Goal: Contribute content: Add original content to the website for others to see

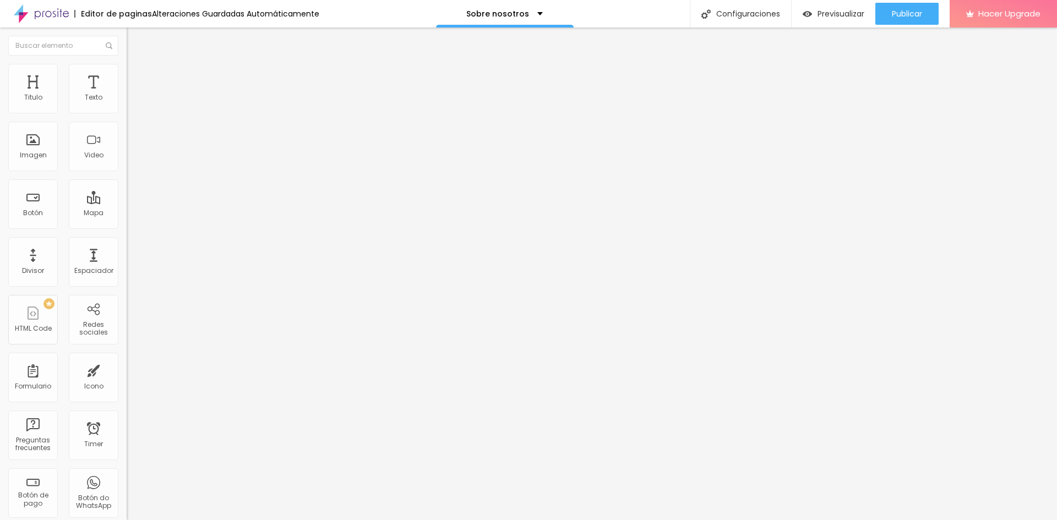
click at [127, 64] on img at bounding box center [132, 69] width 10 height 10
click at [127, 386] on div "ID Html" at bounding box center [190, 389] width 127 height 7
click at [127, 393] on input "text" at bounding box center [193, 398] width 132 height 11
click at [127, 424] on input "text" at bounding box center [193, 429] width 132 height 11
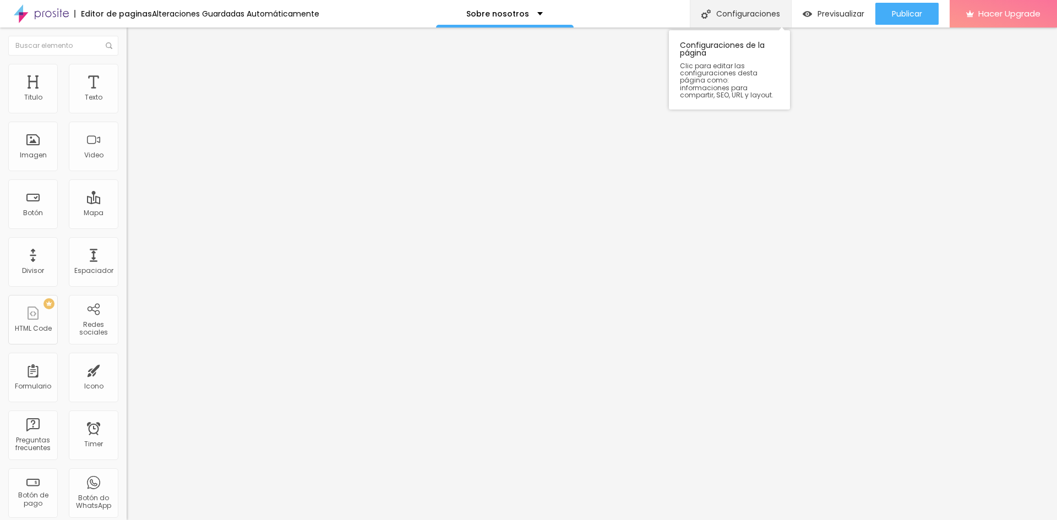
click at [747, 16] on div "Configuraciones" at bounding box center [740, 14] width 101 height 28
drag, startPoint x: 624, startPoint y: 216, endPoint x: 426, endPoint y: 214, distance: 198.2
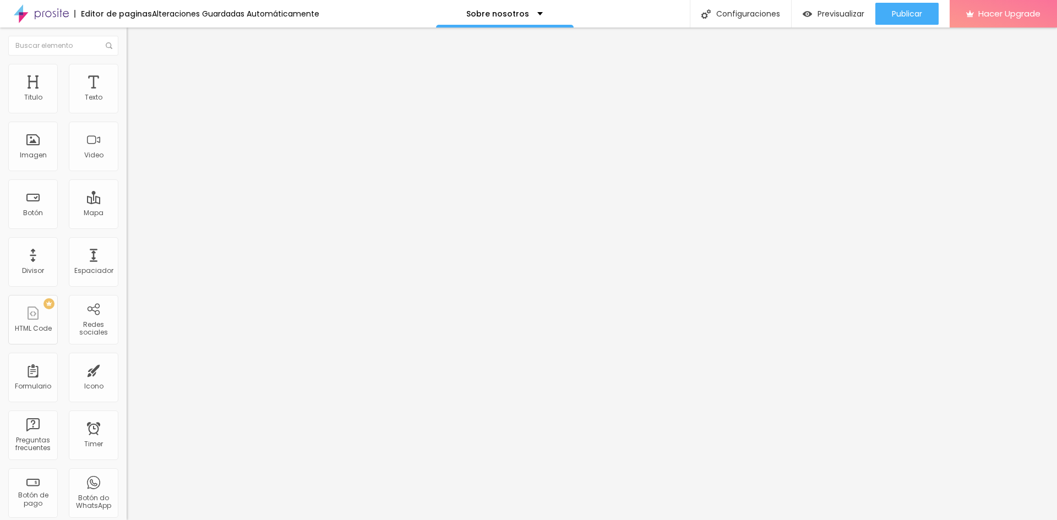
copy p "[URL][DOMAIN_NAME]"
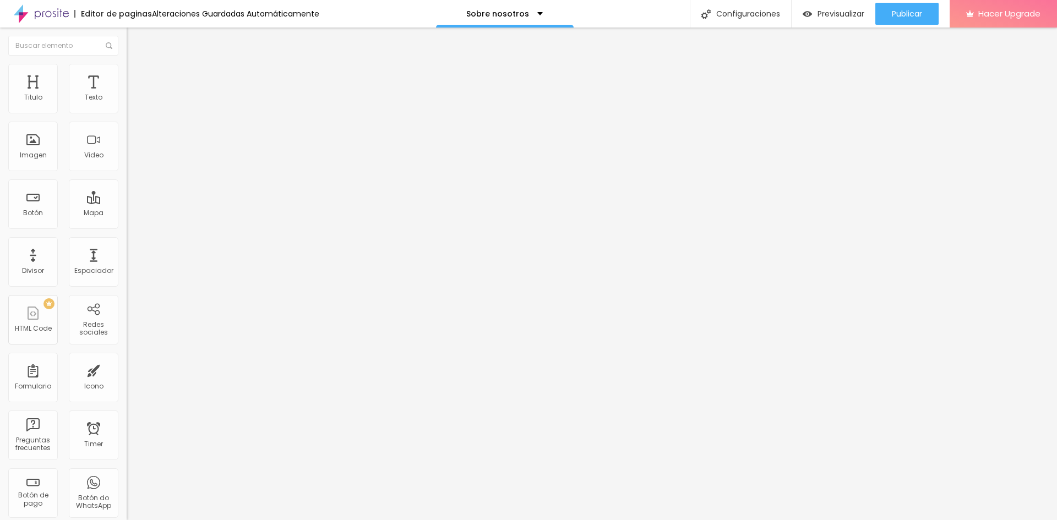
click at [895, 15] on span "Publicar" at bounding box center [907, 13] width 30 height 9
click at [912, 4] on div "Publicar" at bounding box center [907, 14] width 30 height 22
click at [127, 34] on button "Editar Texto" at bounding box center [190, 40] width 127 height 25
click at [31, 388] on div "Formulario" at bounding box center [33, 387] width 36 height 8
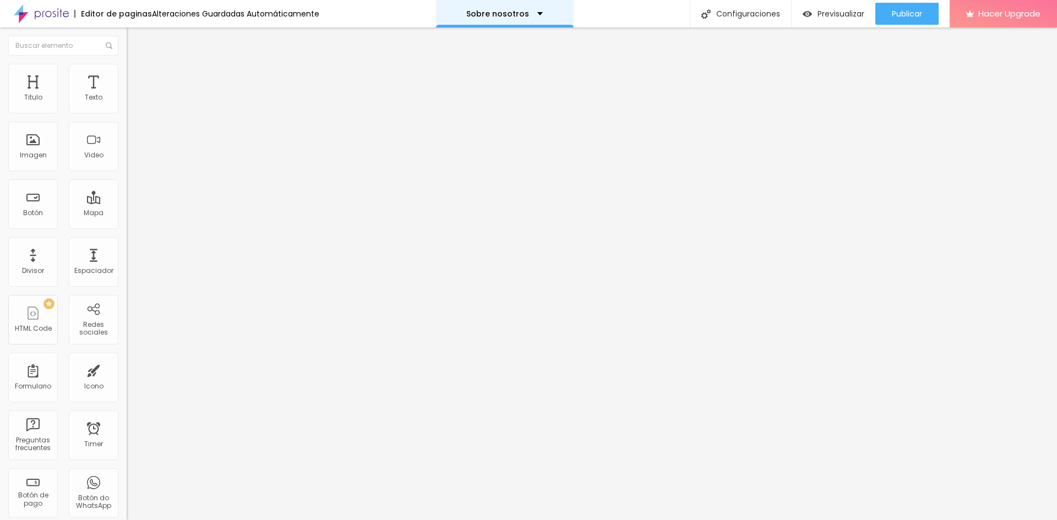
click at [504, 15] on p "Sobre nosotros" at bounding box center [497, 14] width 63 height 8
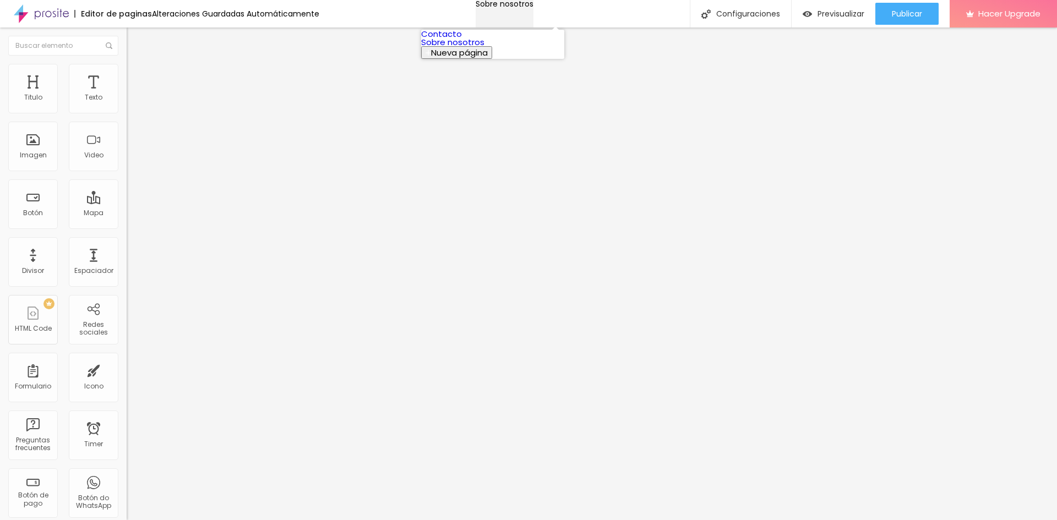
click at [503, 8] on p "Sobre nosotros" at bounding box center [505, 4] width 58 height 8
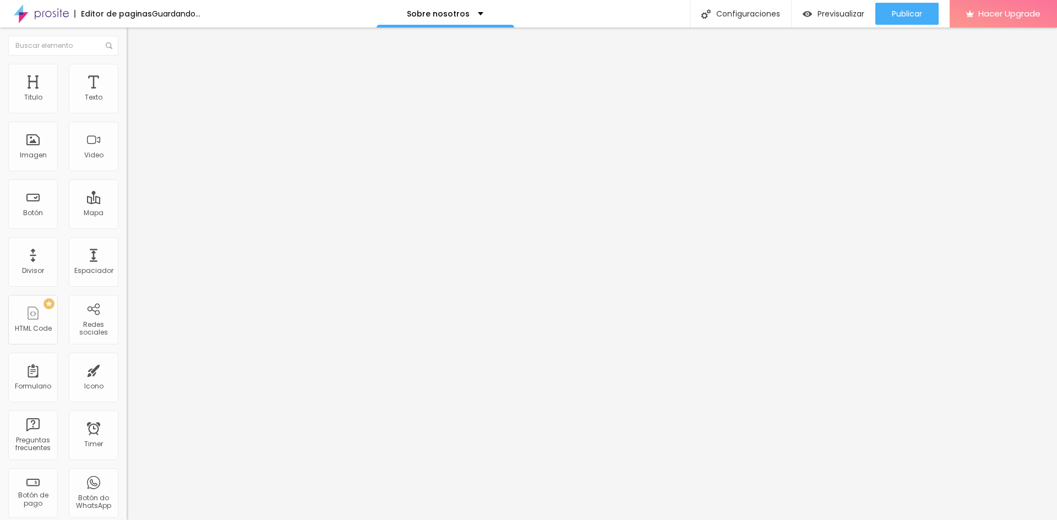
drag, startPoint x: 48, startPoint y: 224, endPoint x: 0, endPoint y: 228, distance: 48.1
click at [127, 228] on div "Texto Click me Alineación Tamaño Normal Pequeno Normal Grande Link URL https://…" at bounding box center [190, 166] width 127 height 160
paste input "[DOMAIN_NAME][URL]"
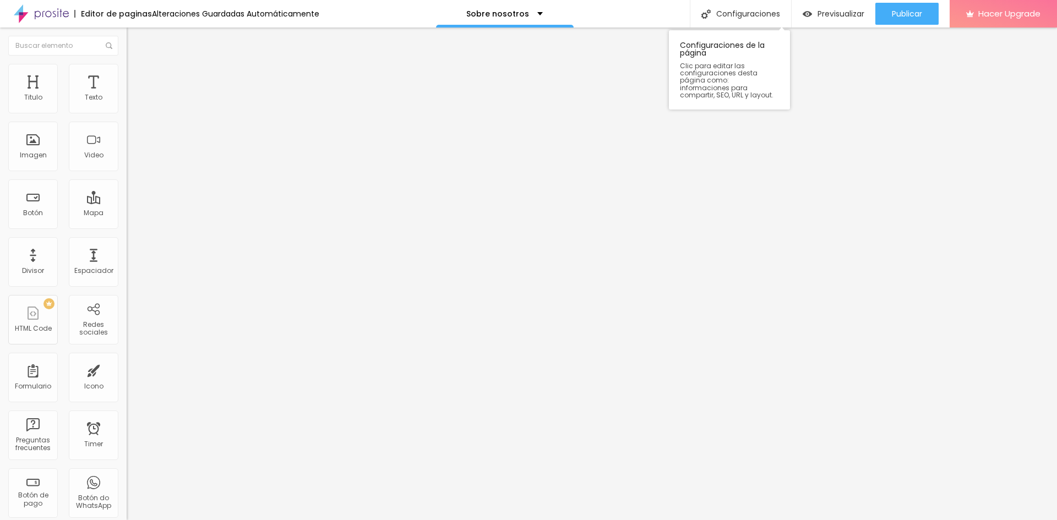
type input "[URL][DOMAIN_NAME]"
click at [127, 70] on img at bounding box center [132, 69] width 10 height 10
click at [137, 65] on span "Estilo" at bounding box center [145, 60] width 17 height 9
click at [135, 39] on div "Editar Texto" at bounding box center [166, 40] width 63 height 9
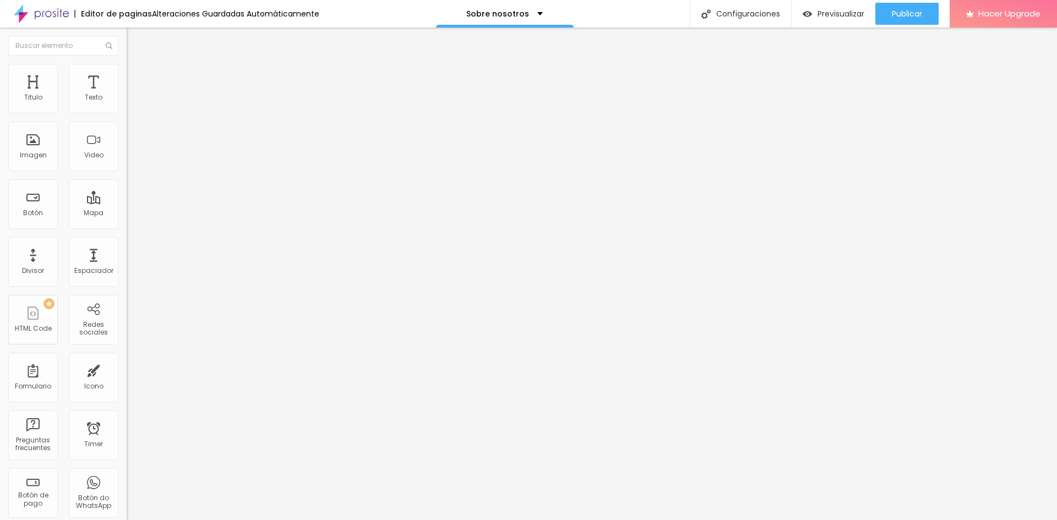
click at [135, 43] on img "button" at bounding box center [139, 40] width 9 height 9
click at [135, 42] on img "button" at bounding box center [139, 40] width 9 height 9
click at [135, 41] on img "button" at bounding box center [139, 40] width 9 height 9
click at [127, 104] on input "Click me" at bounding box center [193, 97] width 132 height 11
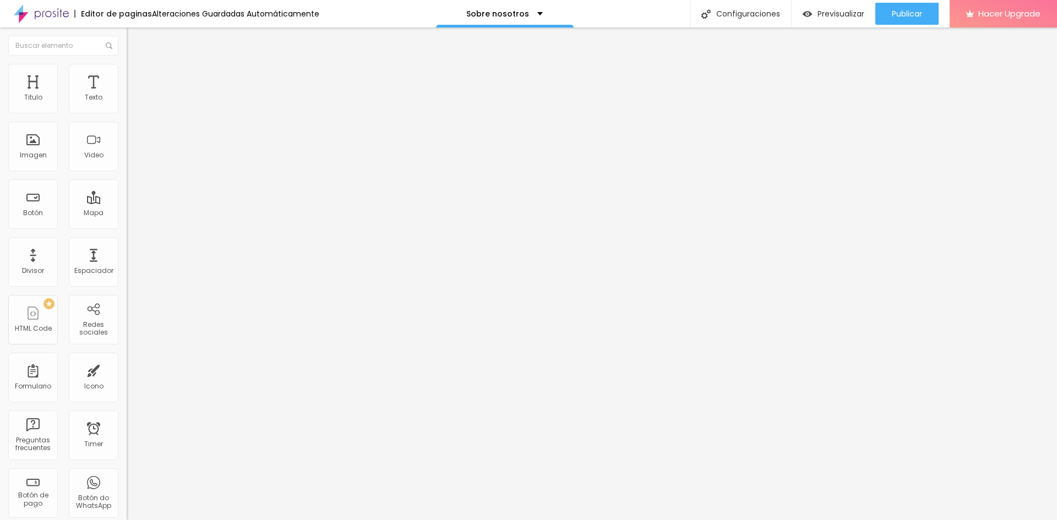
click at [127, 104] on input "Click me" at bounding box center [193, 97] width 132 height 11
paste input "vestidos invitada boda"
drag, startPoint x: 17, startPoint y: 123, endPoint x: 2, endPoint y: 122, distance: 14.9
click at [127, 122] on div "Texto vestidos invitada boda Alineación Tamaño Normal Pequeno Normal Grande Lin…" at bounding box center [190, 166] width 127 height 160
type input "Vestidos invitada boda"
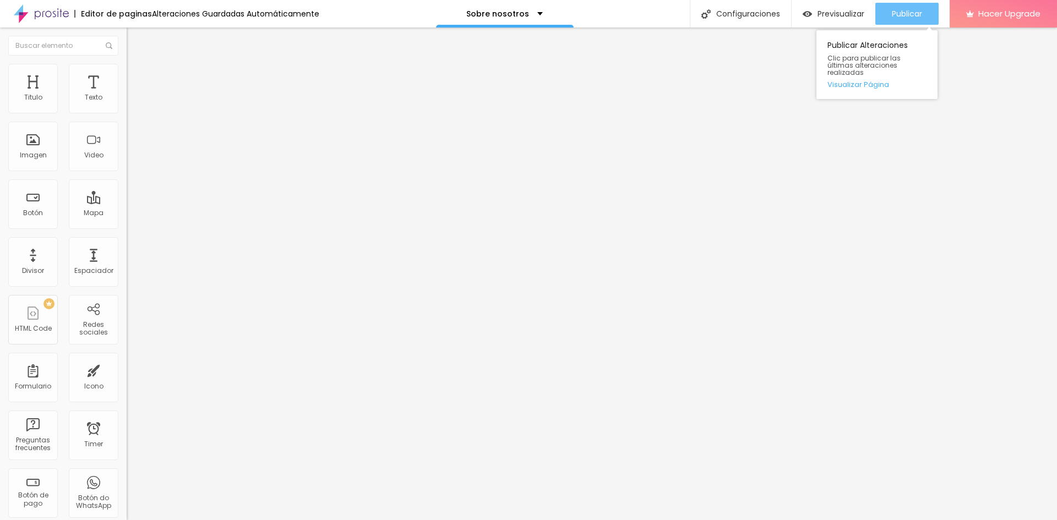
click at [906, 24] on div "Publicar" at bounding box center [907, 14] width 30 height 22
